Goal: Browse casually

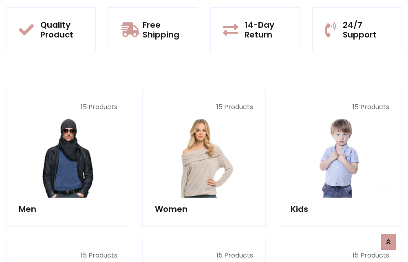
scroll to position [707, 0]
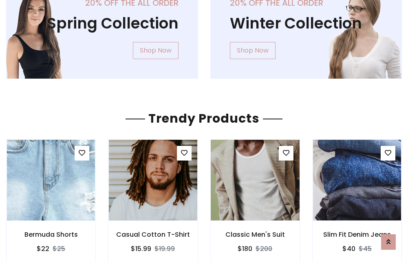
click at [255, 180] on img at bounding box center [255, 180] width 106 height 196
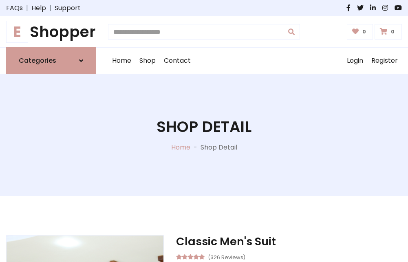
click at [51, 32] on h1 "E Shopper" at bounding box center [51, 32] width 90 height 18
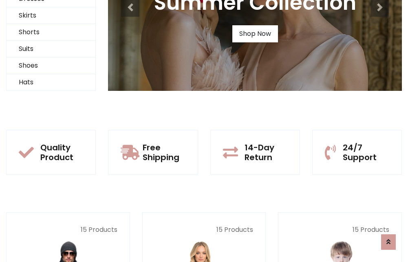
scroll to position [79, 0]
